Goal: Task Accomplishment & Management: Use online tool/utility

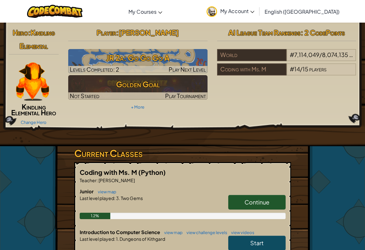
scroll to position [1, 0]
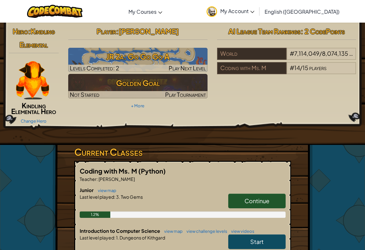
click at [166, 49] on img at bounding box center [137, 60] width 139 height 24
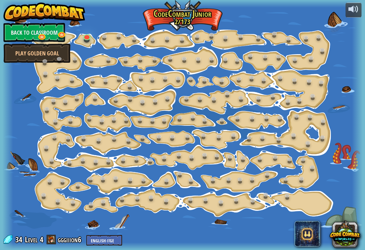
click at [32, 34] on link "Back to Classroom" at bounding box center [35, 32] width 62 height 19
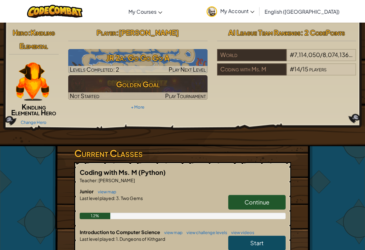
click at [177, 54] on h3 "JR 2a: Go Go Go A" at bounding box center [137, 58] width 139 height 14
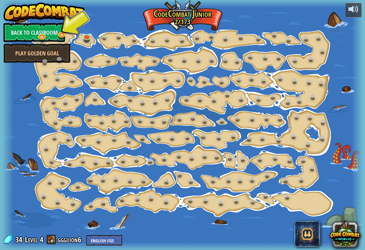
click at [15, 33] on link "Back to Classroom" at bounding box center [35, 32] width 62 height 19
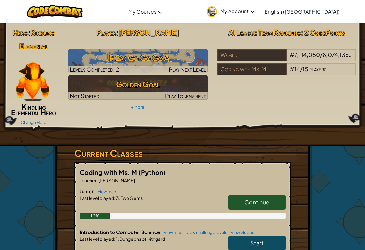
click at [33, 85] on img at bounding box center [32, 81] width 33 height 38
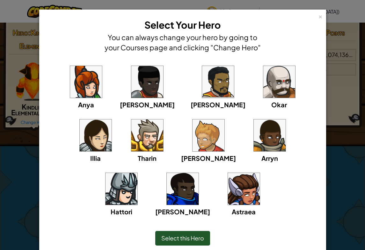
click at [263, 75] on img at bounding box center [279, 82] width 32 height 32
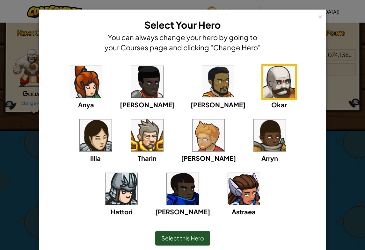
click at [173, 248] on div "Select this Hero" at bounding box center [182, 238] width 261 height 27
click at [173, 237] on span "Select this Hero" at bounding box center [182, 238] width 43 height 7
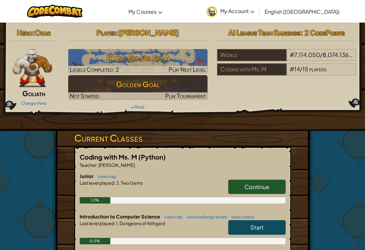
click at [173, 246] on div "Introduction to Computer Science view map view challenge levels view videos Sta…" at bounding box center [183, 233] width 206 height 41
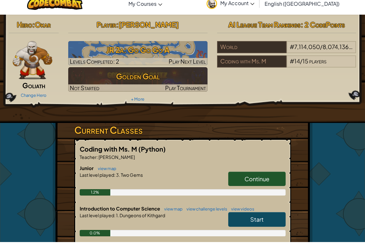
scroll to position [9, 0]
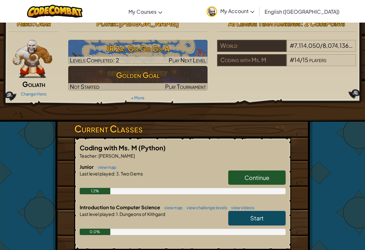
click at [161, 40] on img at bounding box center [137, 52] width 139 height 24
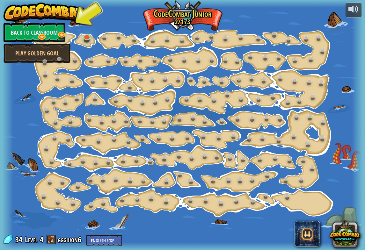
click at [64, 56] on link at bounding box center [60, 60] width 13 height 10
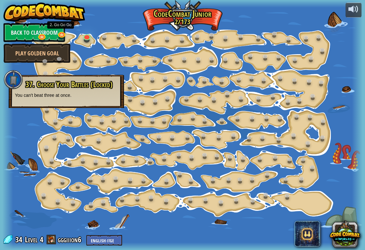
click at [61, 33] on link at bounding box center [62, 35] width 13 height 10
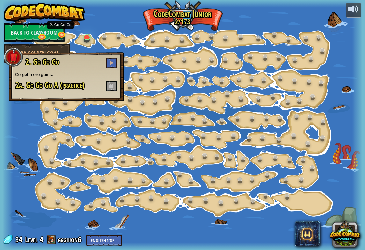
click at [112, 62] on span at bounding box center [111, 63] width 4 height 4
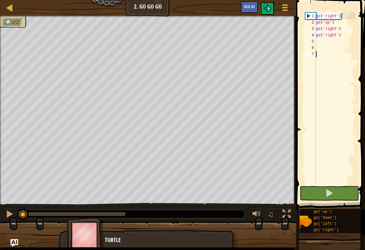
click at [346, 188] on button at bounding box center [329, 193] width 59 height 15
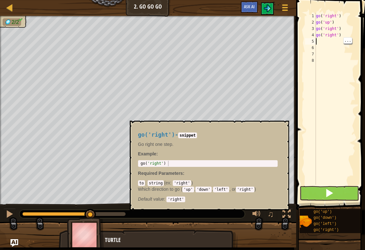
click at [345, 228] on div "go('right')" at bounding box center [338, 230] width 52 height 6
type textarea "r"
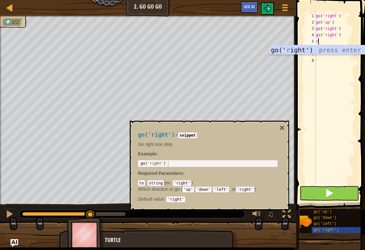
scroll to position [3, 0]
click at [293, 51] on div "go(' r ight') press enter" at bounding box center [330, 59] width 120 height 29
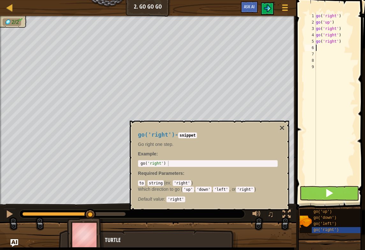
type textarea "go('right')"
click at [337, 192] on button at bounding box center [329, 193] width 59 height 15
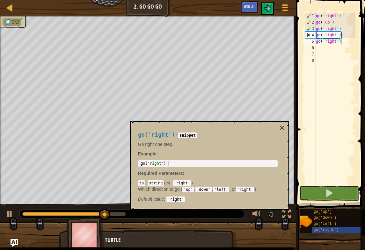
click at [280, 127] on button "×" at bounding box center [281, 128] width 5 height 9
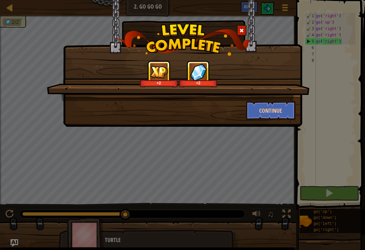
click at [276, 115] on button "Continue" at bounding box center [270, 110] width 49 height 19
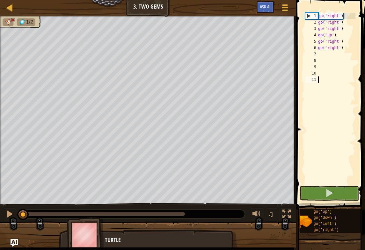
click at [310, 223] on img at bounding box center [306, 222] width 12 height 12
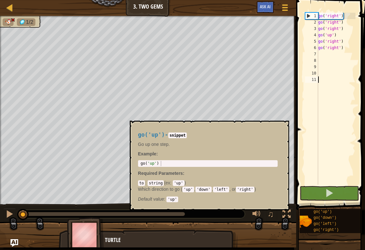
click at [302, 218] on img at bounding box center [306, 222] width 12 height 12
click at [74, 237] on img at bounding box center [85, 234] width 37 height 35
click at [327, 232] on span "go('right')" at bounding box center [325, 230] width 25 height 4
click at [280, 127] on button "×" at bounding box center [281, 128] width 5 height 9
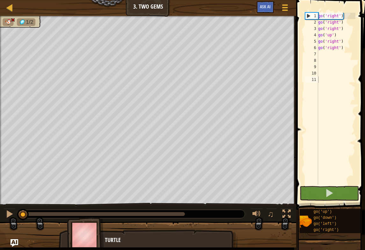
click at [349, 11] on span at bounding box center [331, 96] width 74 height 229
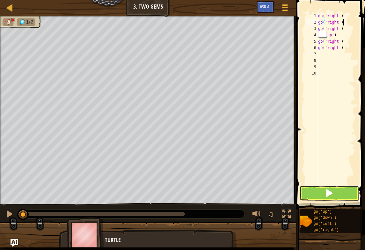
click at [344, 32] on div "go ( 'right' ) go ( 'right' ) go ( 'right' ) go ( 'up' ) go ( 'right' ) go ( 'r…" at bounding box center [336, 105] width 39 height 185
click at [345, 33] on div "go ( 'right' ) go ( 'right' ) go ( 'right' ) go ( 'up' ) go ( 'right' ) go ( 'r…" at bounding box center [336, 105] width 39 height 185
click at [347, 32] on div "go ( 'right' ) go ( 'right' ) go ( 'right' ) go ( 'up' ) go ( 'right' ) go ( 'r…" at bounding box center [336, 105] width 39 height 185
type textarea "g"
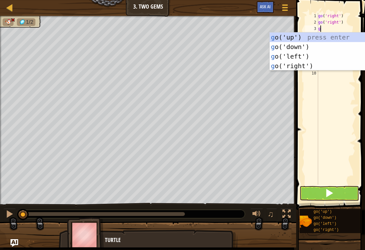
scroll to position [3, 0]
click at [290, 37] on div "g o('up') press enter g o('down') press enter g o('left') press enter g o('righ…" at bounding box center [330, 61] width 120 height 57
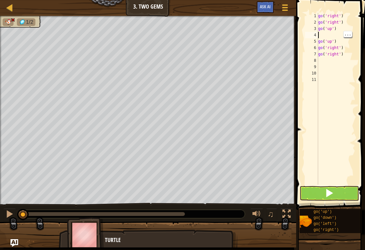
click at [335, 40] on div "go ( 'right' ) go ( 'right' ) go ( 'up' ) go ( 'up' ) go ( 'right' ) go ( 'righ…" at bounding box center [336, 105] width 39 height 185
type textarea "g"
click at [343, 50] on div "go ( 'right' ) go ( 'right' ) go ( 'up' ) go ( 'right' ) go ( 'right' )" at bounding box center [336, 105] width 39 height 185
type textarea "g"
click at [346, 50] on div "go ( 'right' ) go ( 'right' ) go ( 'up' ) go ( 'right' )" at bounding box center [336, 105] width 39 height 185
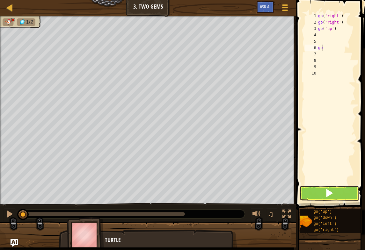
type textarea "g"
click at [332, 194] on span at bounding box center [329, 193] width 9 height 9
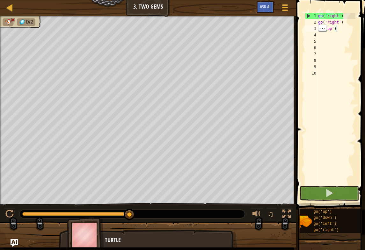
click at [347, 189] on button at bounding box center [329, 193] width 59 height 15
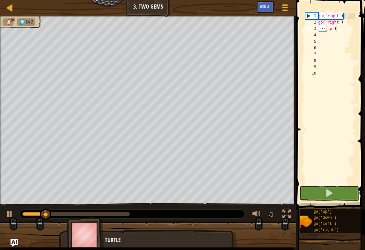
click at [348, 26] on div "go ( 'right' ) go ( 'right' ) go ( 'up' )" at bounding box center [336, 105] width 39 height 185
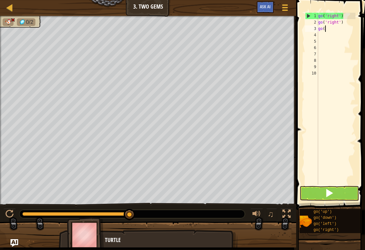
type textarea "g"
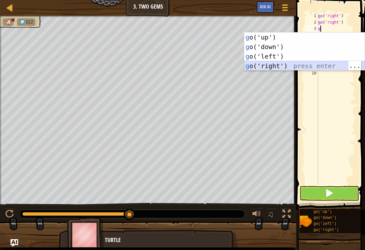
click at [306, 66] on div "g o('up') press enter g o('down') press enter g o('left') press enter g o('righ…" at bounding box center [304, 61] width 120 height 57
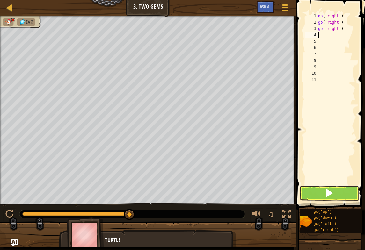
type textarea "g"
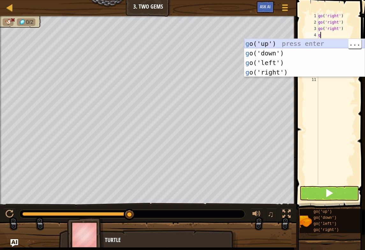
click at [280, 43] on div "g o('up') press enter g o('down') press enter g o('left') press enter g o('righ…" at bounding box center [304, 67] width 120 height 57
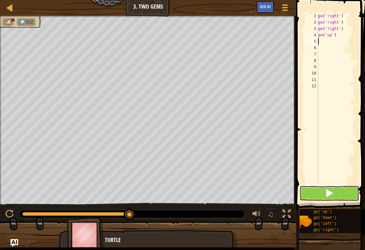
type textarea "g"
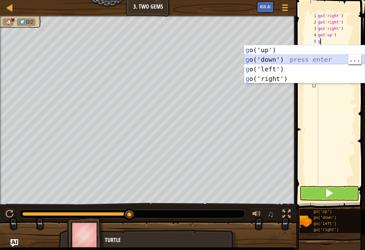
click at [292, 61] on div "g o('up') press enter g o('down') press enter g o('left') press enter g o('righ…" at bounding box center [304, 73] width 120 height 57
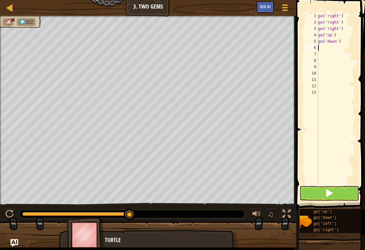
type textarea "g"
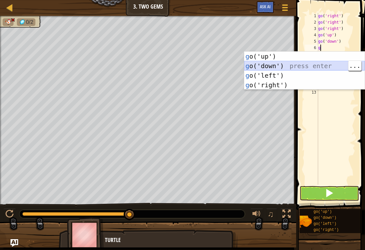
click at [282, 63] on div "g o('up') press enter g o('down') press enter g o('left') press enter g o('righ…" at bounding box center [304, 80] width 120 height 57
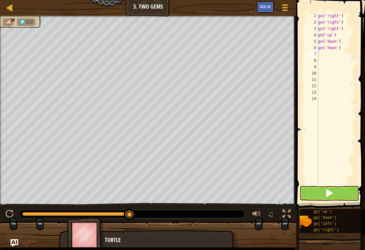
click at [334, 192] on button at bounding box center [329, 193] width 59 height 15
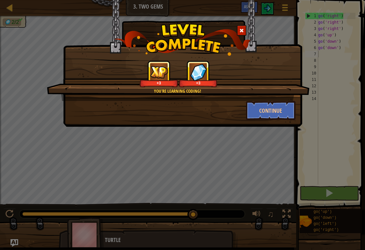
click at [277, 110] on button "Continue" at bounding box center [270, 110] width 49 height 19
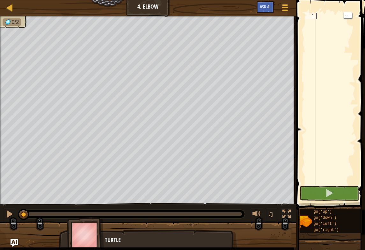
click at [323, 13] on div at bounding box center [335, 105] width 41 height 185
type textarea "g"
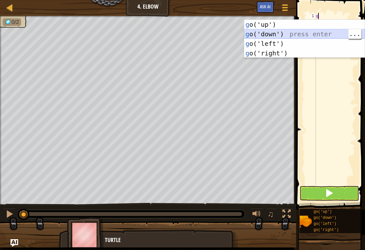
click at [293, 30] on div "g o('up') press enter g o('down') press enter g o('left') press enter g o('righ…" at bounding box center [304, 48] width 120 height 57
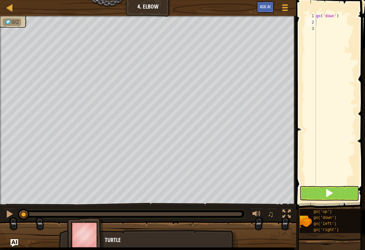
click at [343, 194] on button at bounding box center [329, 193] width 59 height 15
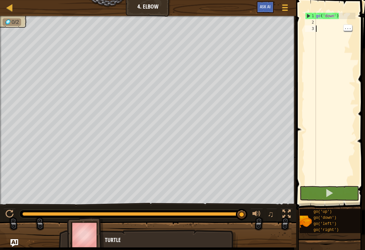
click at [332, 29] on div "go ( 'down' )" at bounding box center [335, 105] width 41 height 185
click at [323, 23] on div "go ( 'down' )" at bounding box center [335, 105] width 41 height 185
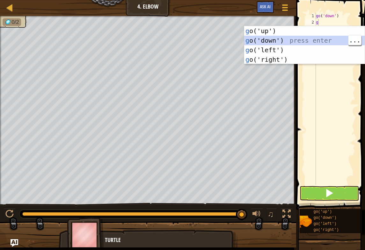
type textarea "g"
click at [333, 195] on span at bounding box center [329, 193] width 9 height 9
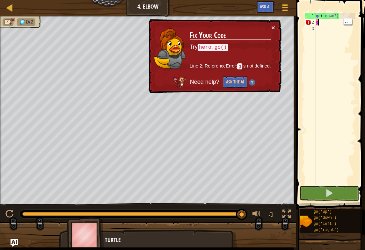
click at [330, 20] on div "go ( 'down' ) g" at bounding box center [335, 105] width 41 height 185
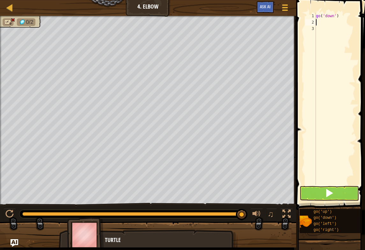
type textarea "g"
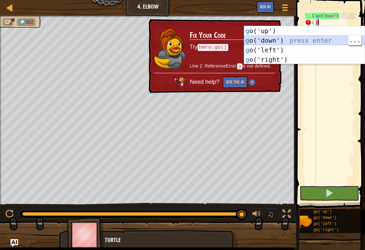
click at [310, 42] on div "g o('up') press enter g o('down') press enter g o('left') press enter g o('righ…" at bounding box center [304, 54] width 120 height 57
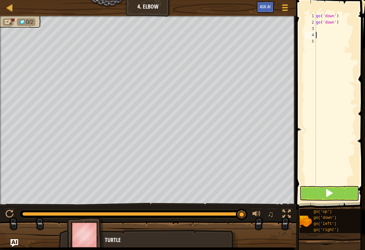
type textarea "go('down')"
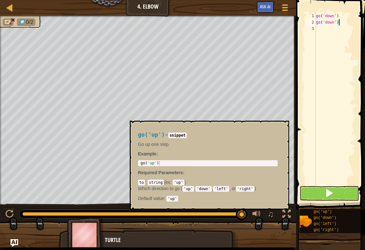
click at [337, 209] on div "go('up')" at bounding box center [338, 212] width 52 height 6
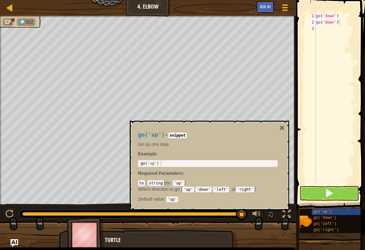
click at [283, 132] on button "×" at bounding box center [281, 128] width 5 height 9
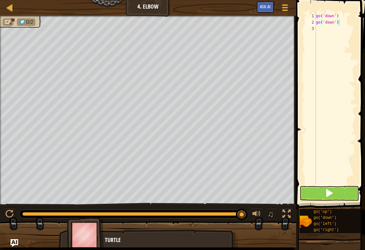
click at [332, 198] on span at bounding box center [329, 193] width 9 height 9
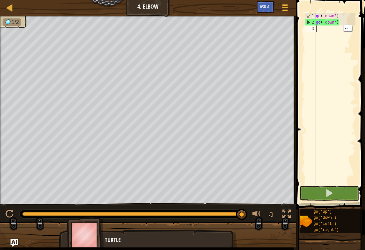
click at [334, 192] on button at bounding box center [329, 193] width 59 height 15
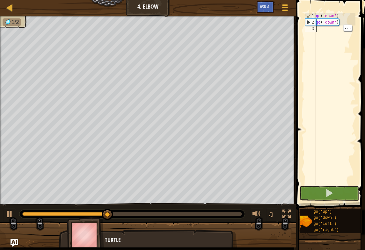
type textarea "g"
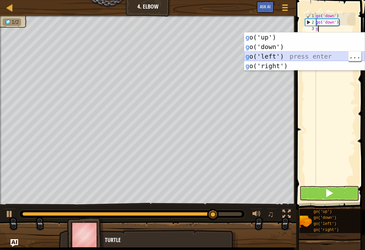
click at [315, 55] on div "g o('up') press enter g o('down') press enter g o('left') press enter g o('righ…" at bounding box center [304, 61] width 120 height 57
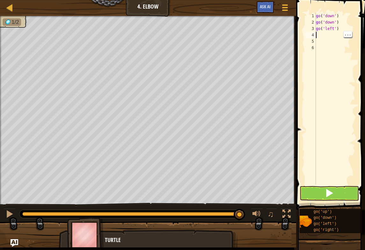
type textarea "go('down')"
click at [353, 25] on div "go ( 'down' ) go ( 'down' ) go ( 'left' )" at bounding box center [335, 105] width 41 height 185
click at [346, 34] on span "..." at bounding box center [348, 34] width 8 height 6
type textarea "go('left')"
click at [351, 25] on div "go ( 'down' ) go ( 'down' ) go ( 'left' )" at bounding box center [335, 105] width 41 height 185
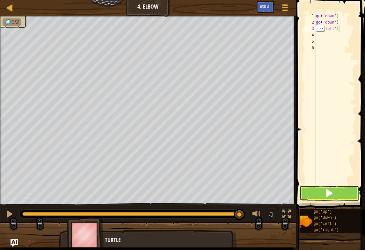
click at [341, 196] on button at bounding box center [329, 193] width 59 height 15
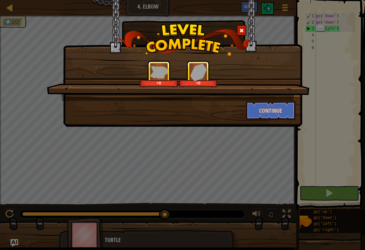
click at [281, 107] on button "Continue" at bounding box center [270, 110] width 49 height 19
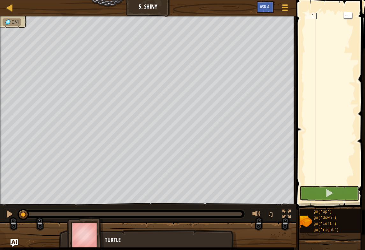
click at [323, 14] on div at bounding box center [335, 105] width 41 height 185
type textarea "g"
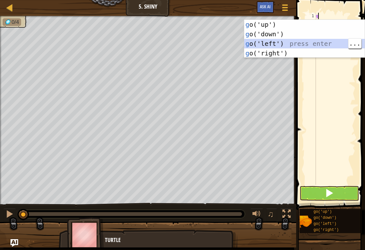
click at [284, 42] on div "g o('up') press enter g o('down') press enter g o('left') press enter g o('righ…" at bounding box center [304, 48] width 120 height 57
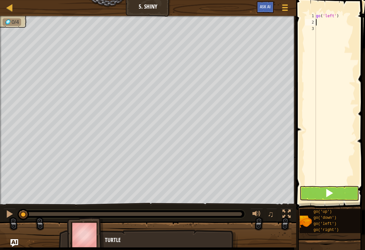
type textarea "g"
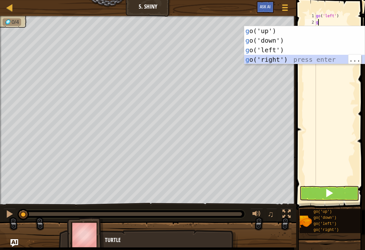
click at [297, 46] on div "g o('up') press enter g o('down') press enter g o('left') press enter g o('righ…" at bounding box center [304, 54] width 120 height 57
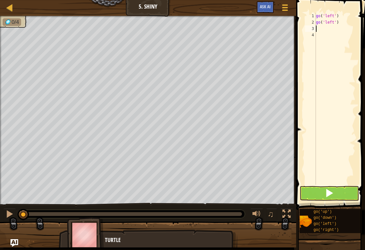
type textarea "g"
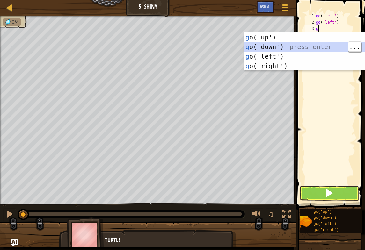
click at [301, 48] on div "g o('up') press enter g o('down') press enter g o('left') press enter g o('righ…" at bounding box center [304, 61] width 120 height 57
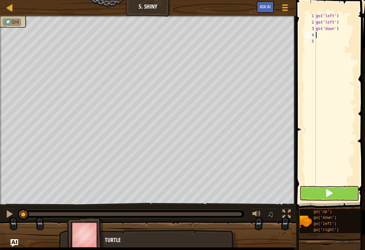
type textarea "g"
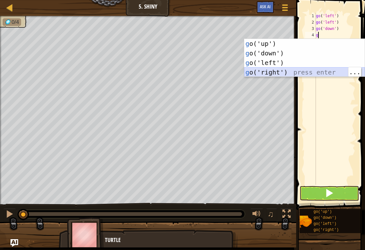
click at [301, 75] on div "g o('up') press enter g o('down') press enter g o('left') press enter g o('righ…" at bounding box center [304, 67] width 120 height 57
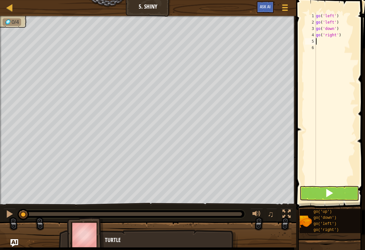
type textarea "g"
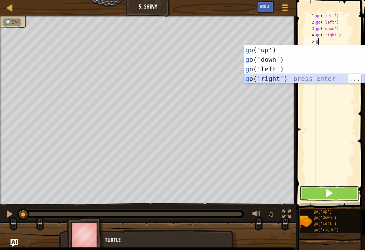
click at [300, 80] on div "g o('up') press enter g o('down') press enter g o('left') press enter g o('righ…" at bounding box center [304, 73] width 120 height 57
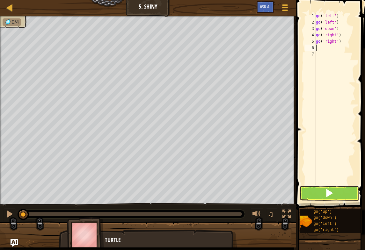
type textarea "g"
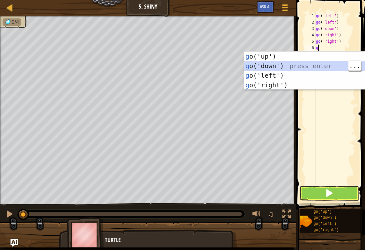
click at [314, 64] on div "g o('up') press enter g o('down') press enter g o('left') press enter g o('righ…" at bounding box center [304, 80] width 120 height 57
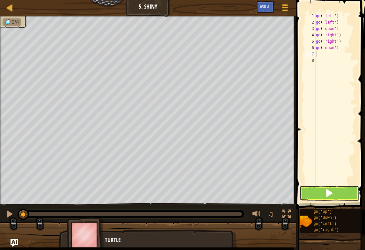
click at [333, 195] on span at bounding box center [329, 193] width 9 height 9
